Goal: Information Seeking & Learning: Learn about a topic

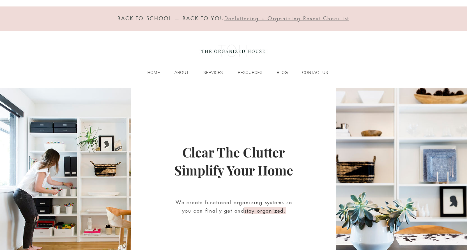
click at [284, 74] on p "BLOG" at bounding box center [282, 72] width 17 height 8
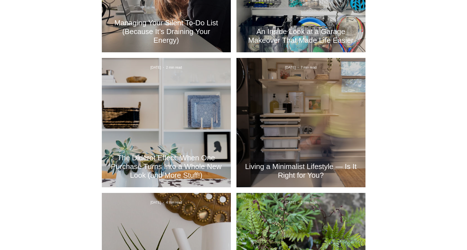
scroll to position [309, 0]
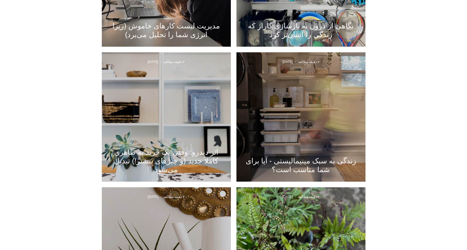
click at [317, 141] on div "زندگی به سبک مینیمالیستی - آیا برای شما مناسب است؟" at bounding box center [301, 123] width 114 height 103
click at [301, 161] on font "زندگی به سبک مینیمالیستی - آیا برای شما مناسب است؟" at bounding box center [301, 164] width 111 height 17
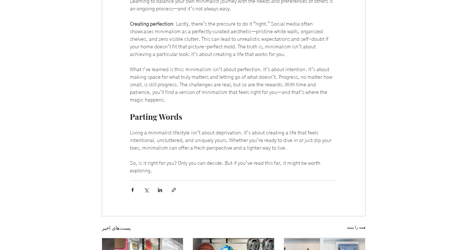
scroll to position [1703, 0]
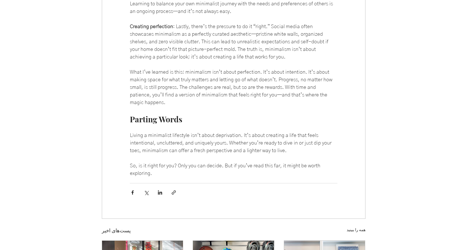
click at [174, 197] on span "اشتراک گذاری از طریق لینک" at bounding box center [174, 192] width 10 height 10
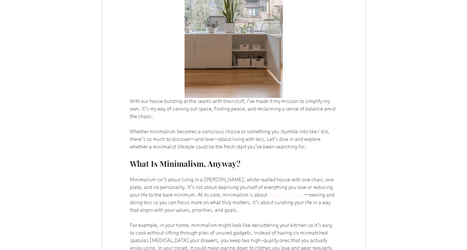
scroll to position [215, 0]
